Goal: Task Accomplishment & Management: Manage account settings

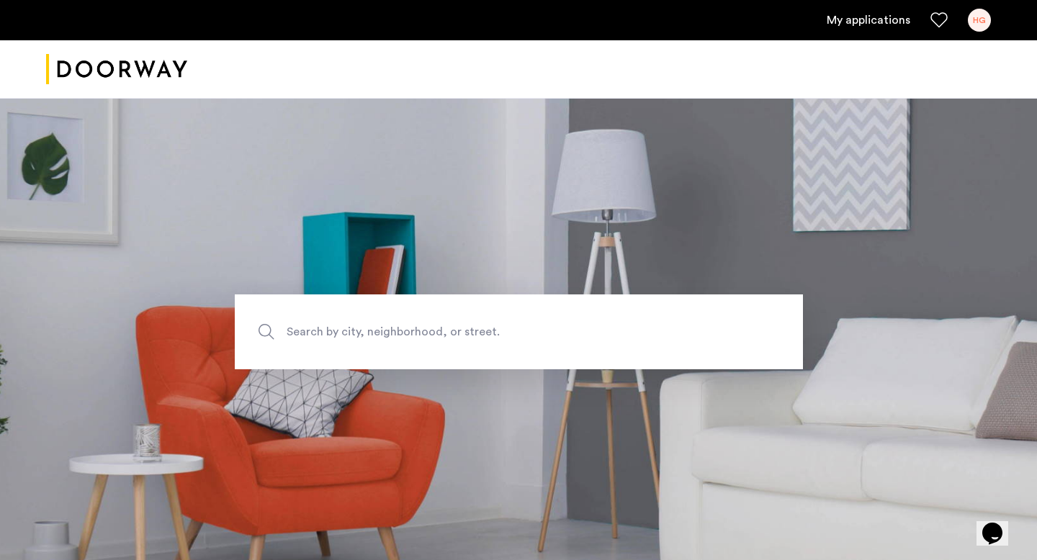
click at [982, 27] on div "HG" at bounding box center [979, 20] width 23 height 23
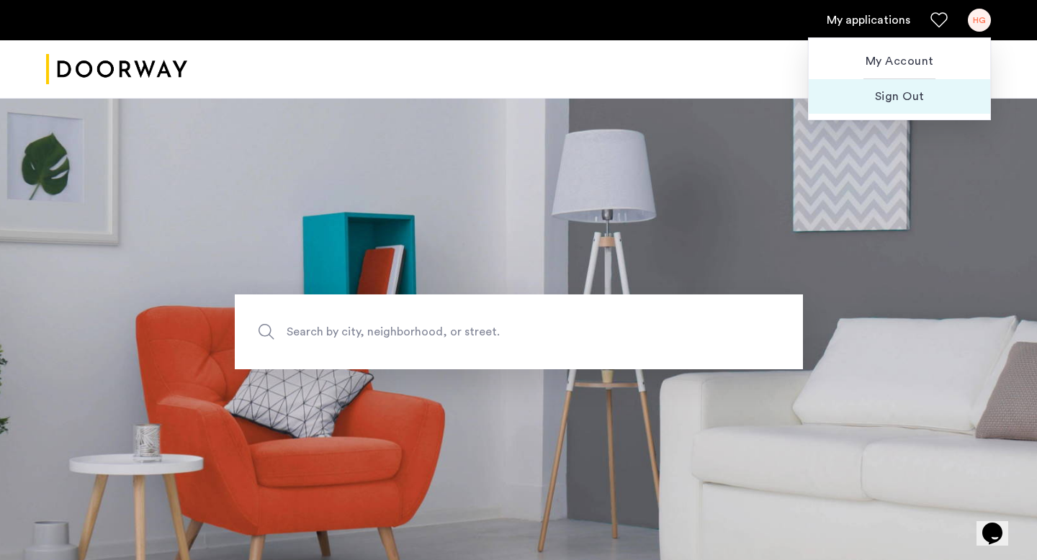
click at [886, 97] on span "Sign Out" at bounding box center [899, 96] width 158 height 17
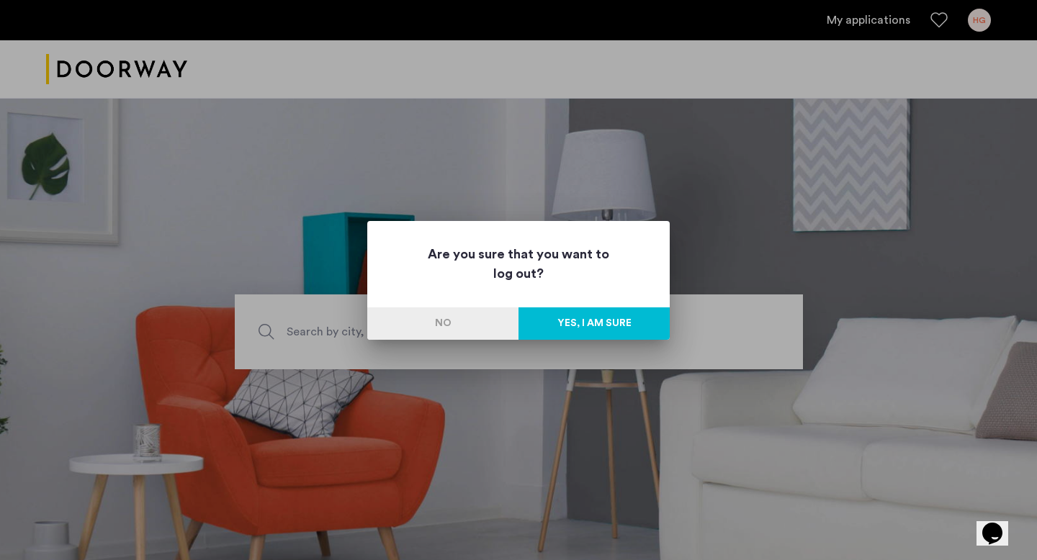
click at [574, 325] on button "Yes, I am sure" at bounding box center [593, 323] width 151 height 32
